Goal: Task Accomplishment & Management: Manage account settings

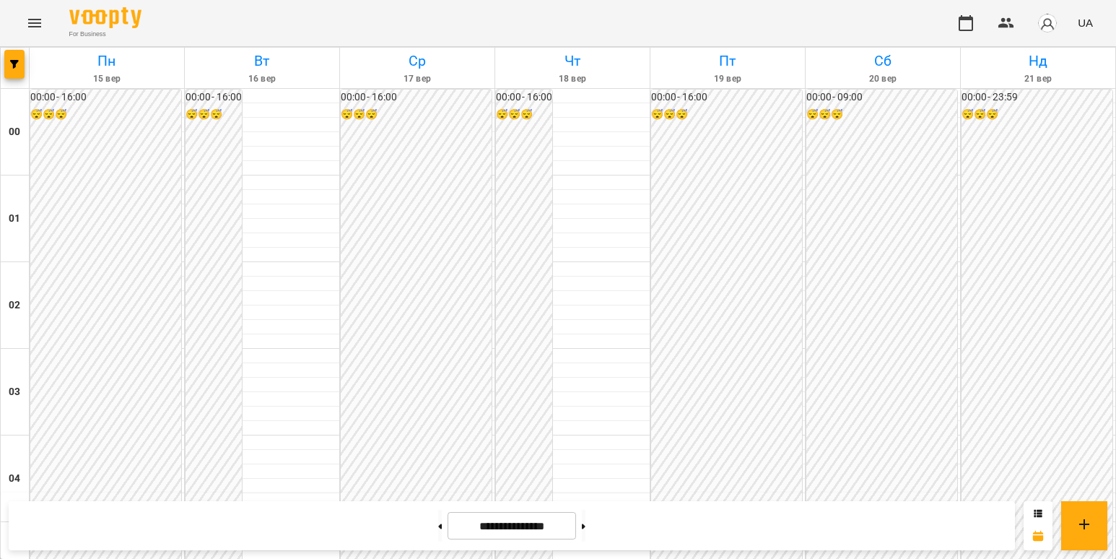
scroll to position [1602, 0]
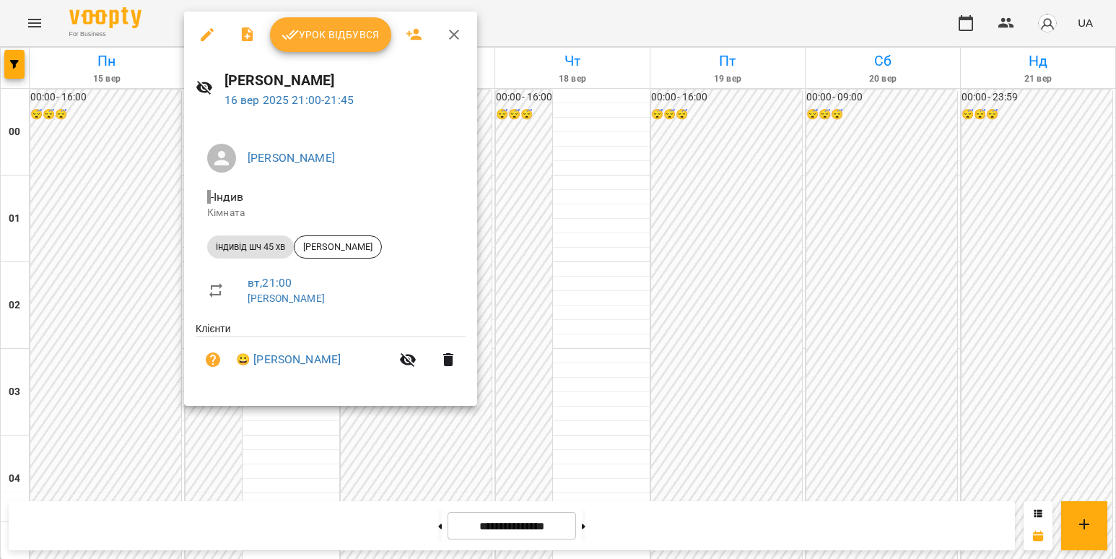
click at [173, 420] on div at bounding box center [558, 279] width 1116 height 559
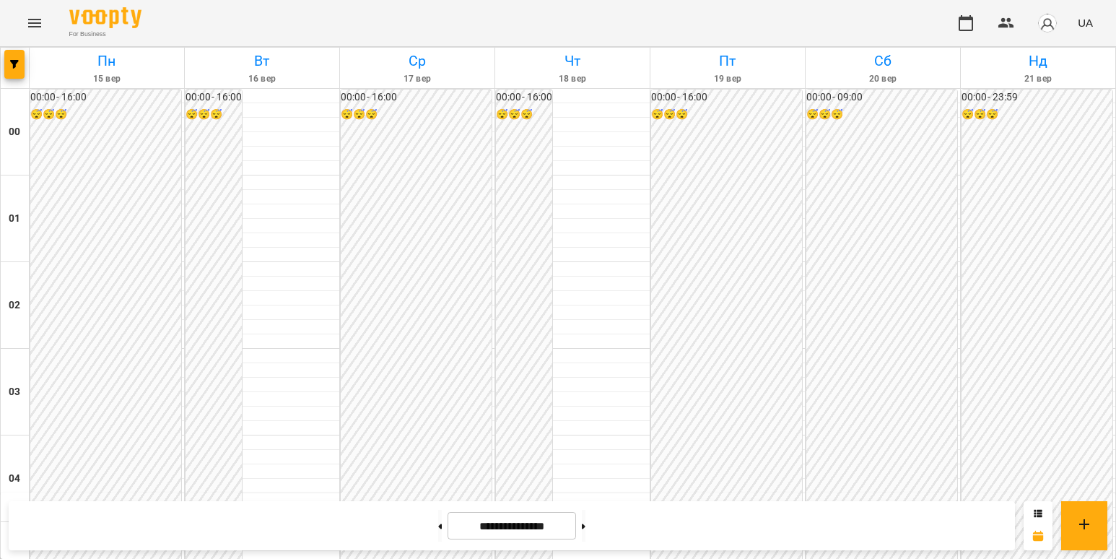
scroll to position [1313, 0]
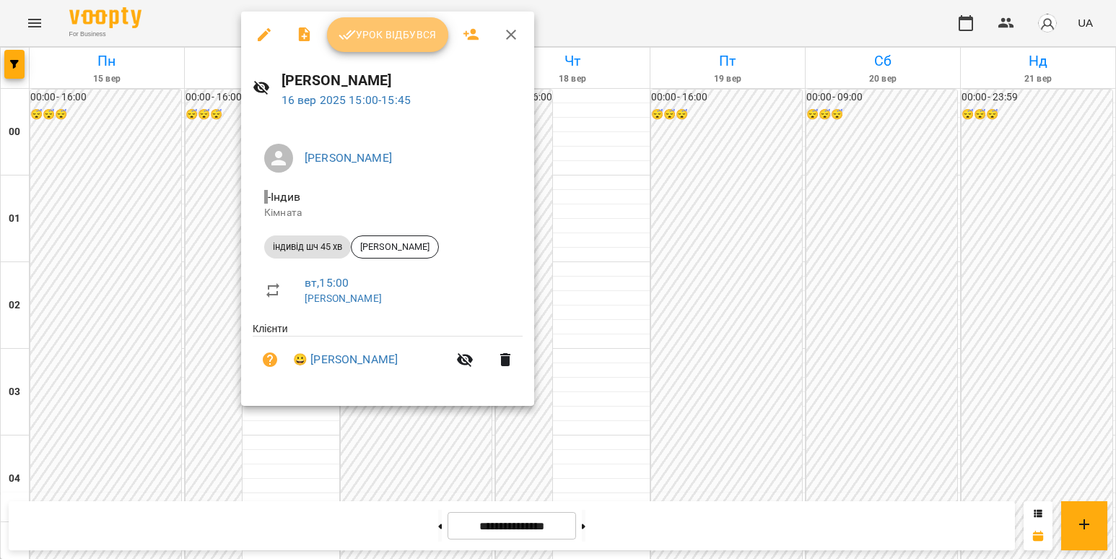
click at [394, 26] on span "Урок відбувся" at bounding box center [388, 34] width 98 height 17
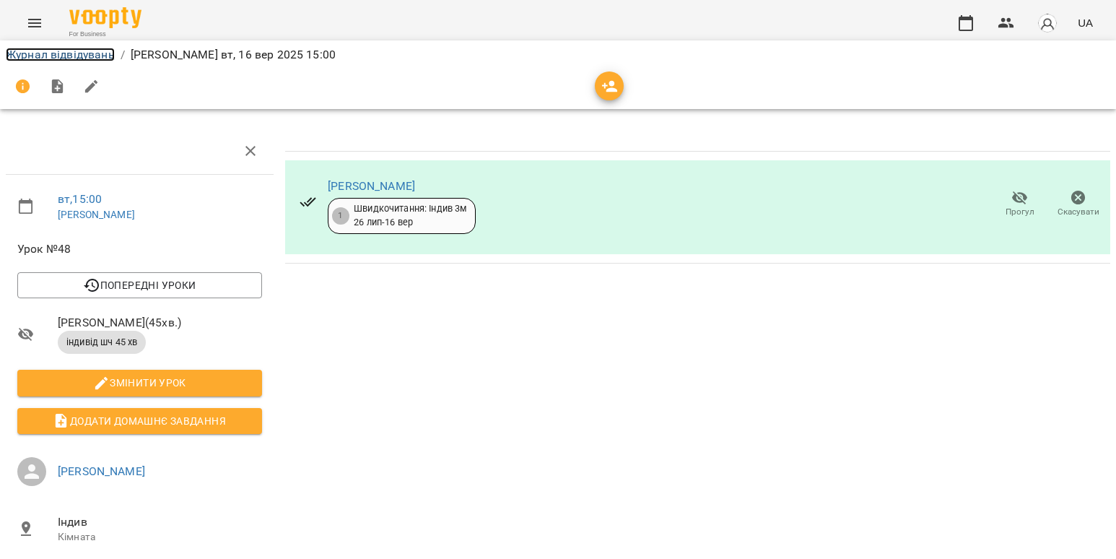
click at [97, 55] on link "Журнал відвідувань" at bounding box center [60, 55] width 109 height 14
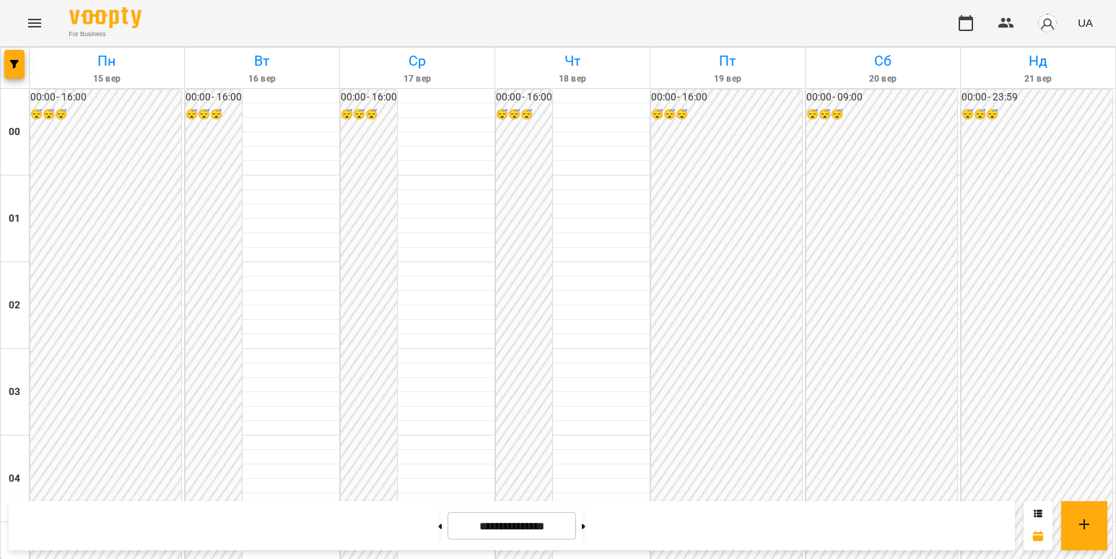
scroll to position [1300, 0]
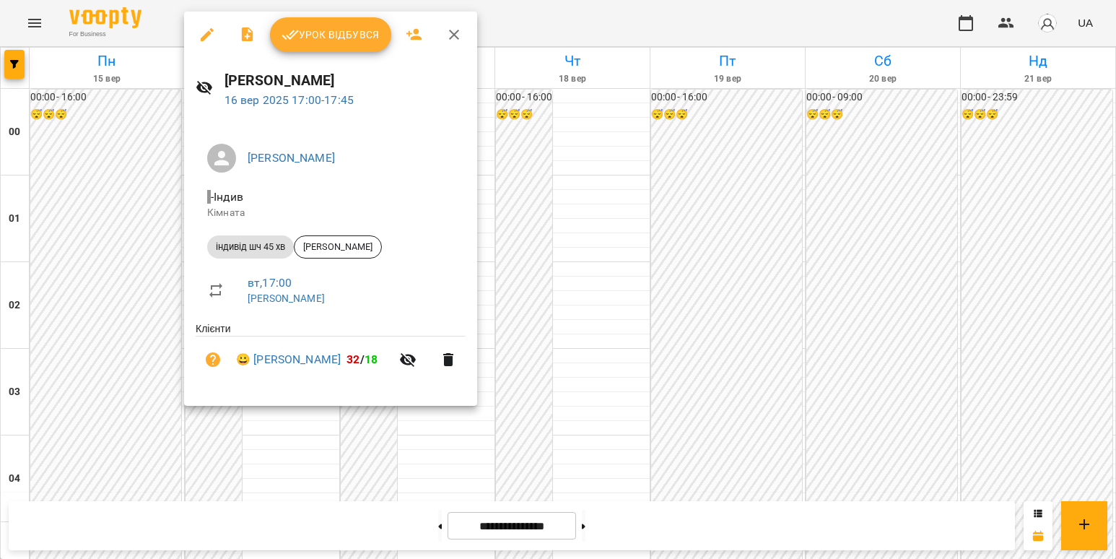
click at [354, 33] on span "Урок відбувся" at bounding box center [331, 34] width 98 height 17
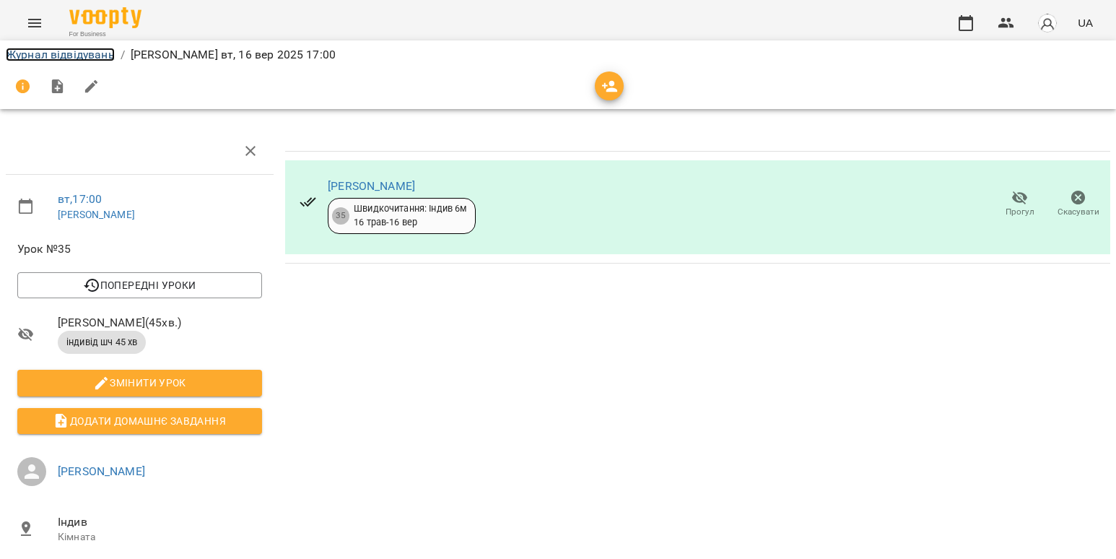
click at [75, 56] on link "Журнал відвідувань" at bounding box center [60, 55] width 109 height 14
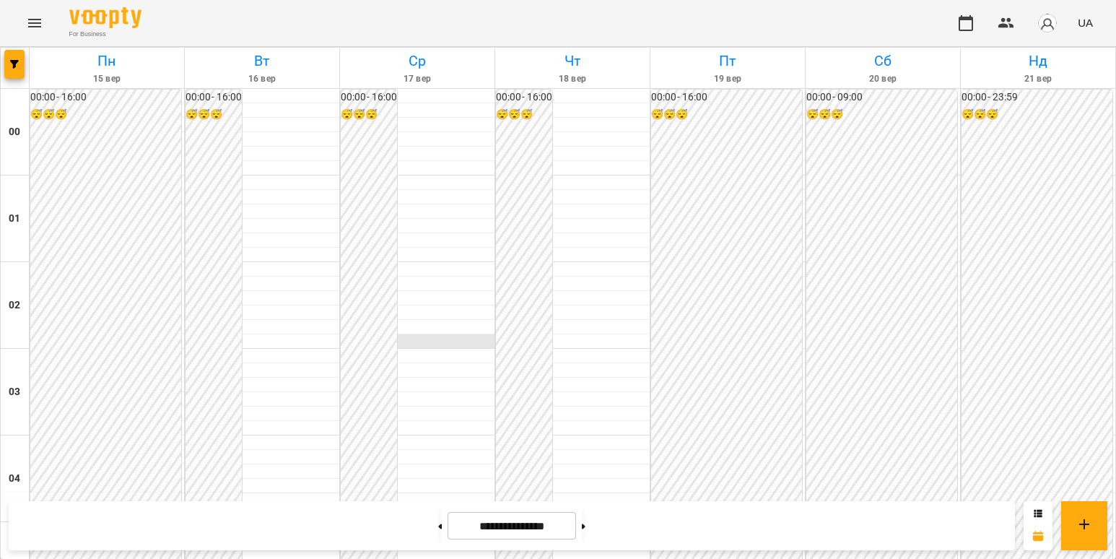
click at [438, 340] on div at bounding box center [417, 341] width 155 height 14
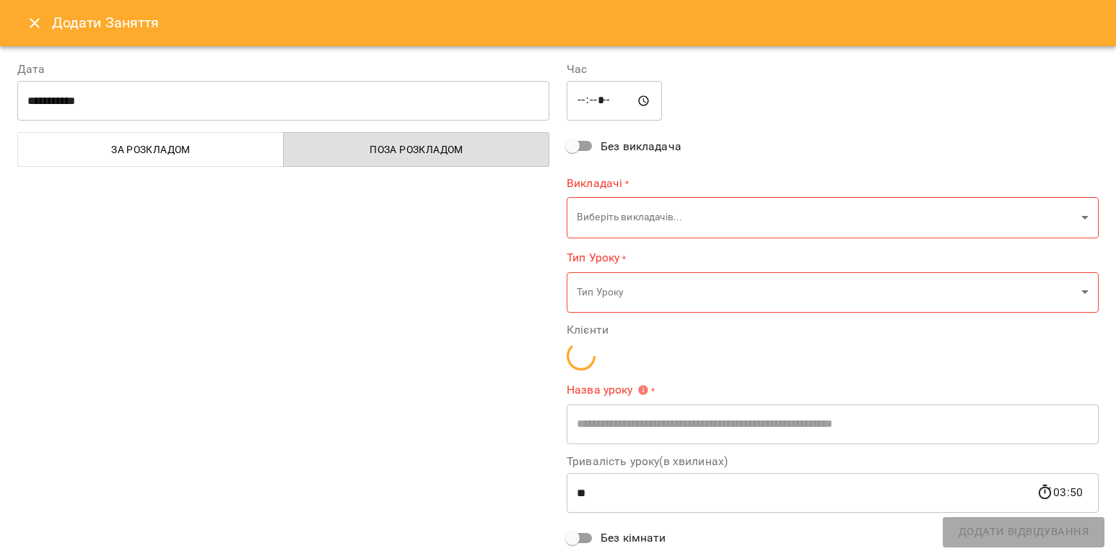
click at [45, 23] on button "Close" at bounding box center [34, 23] width 35 height 35
